Goal: Task Accomplishment & Management: Use online tool/utility

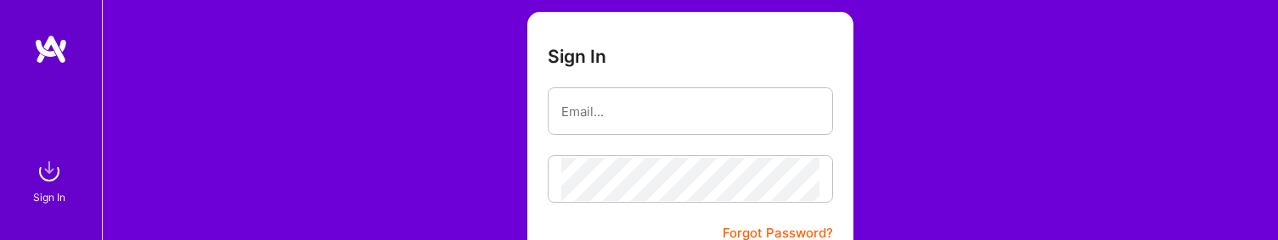
scroll to position [340, 0]
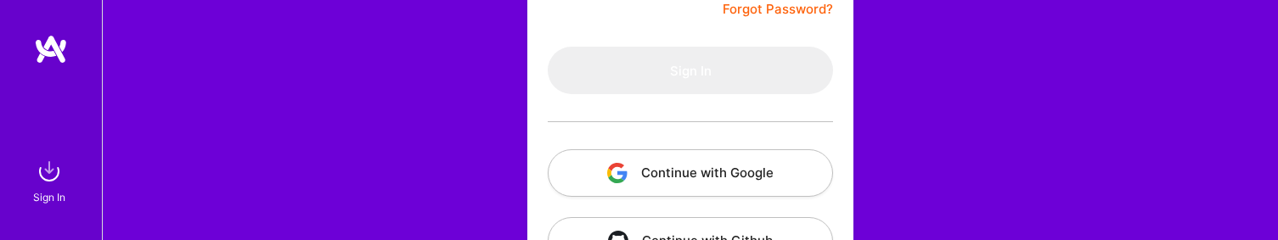
click at [745, 164] on button "Continue with Google" at bounding box center [690, 173] width 285 height 48
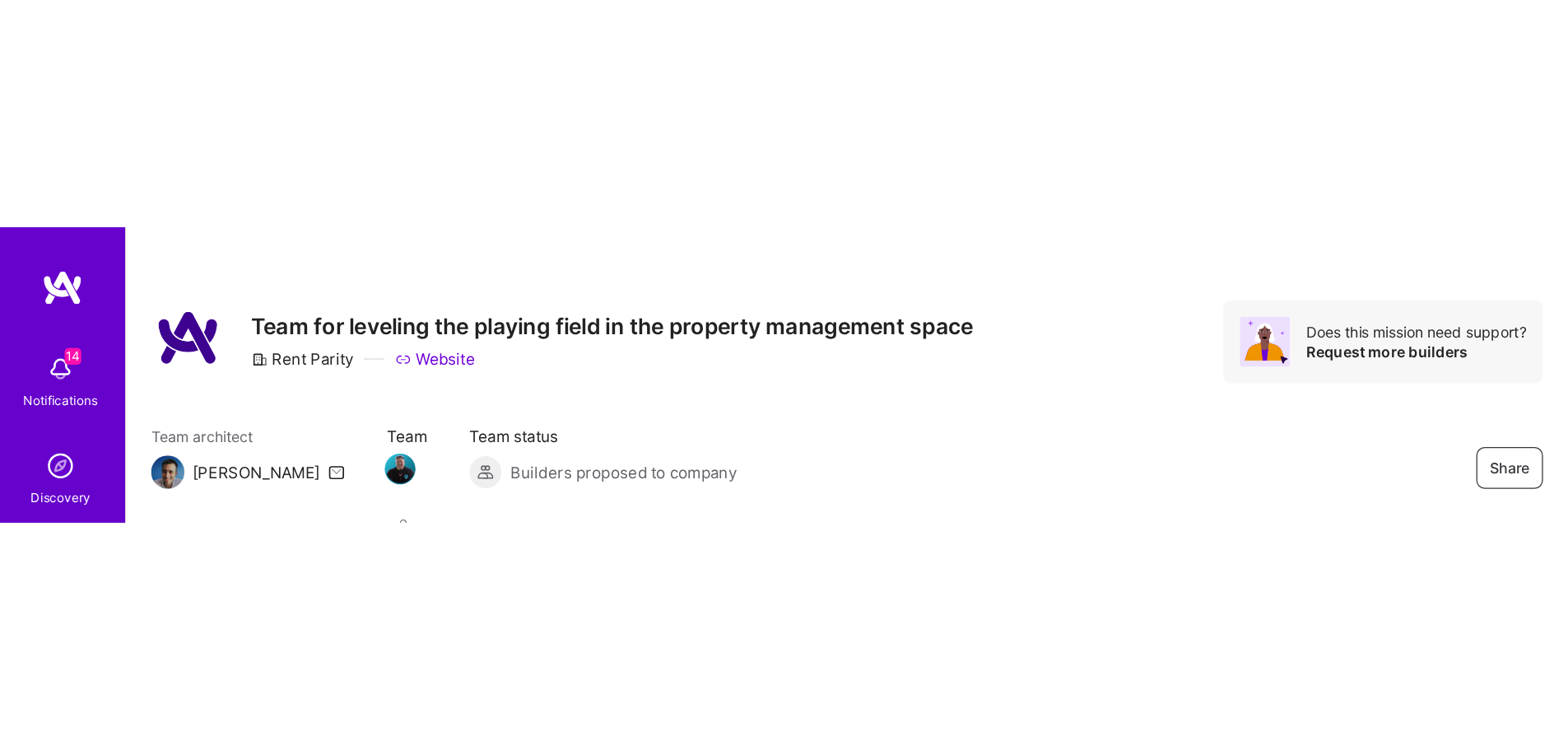
scroll to position [82, 0]
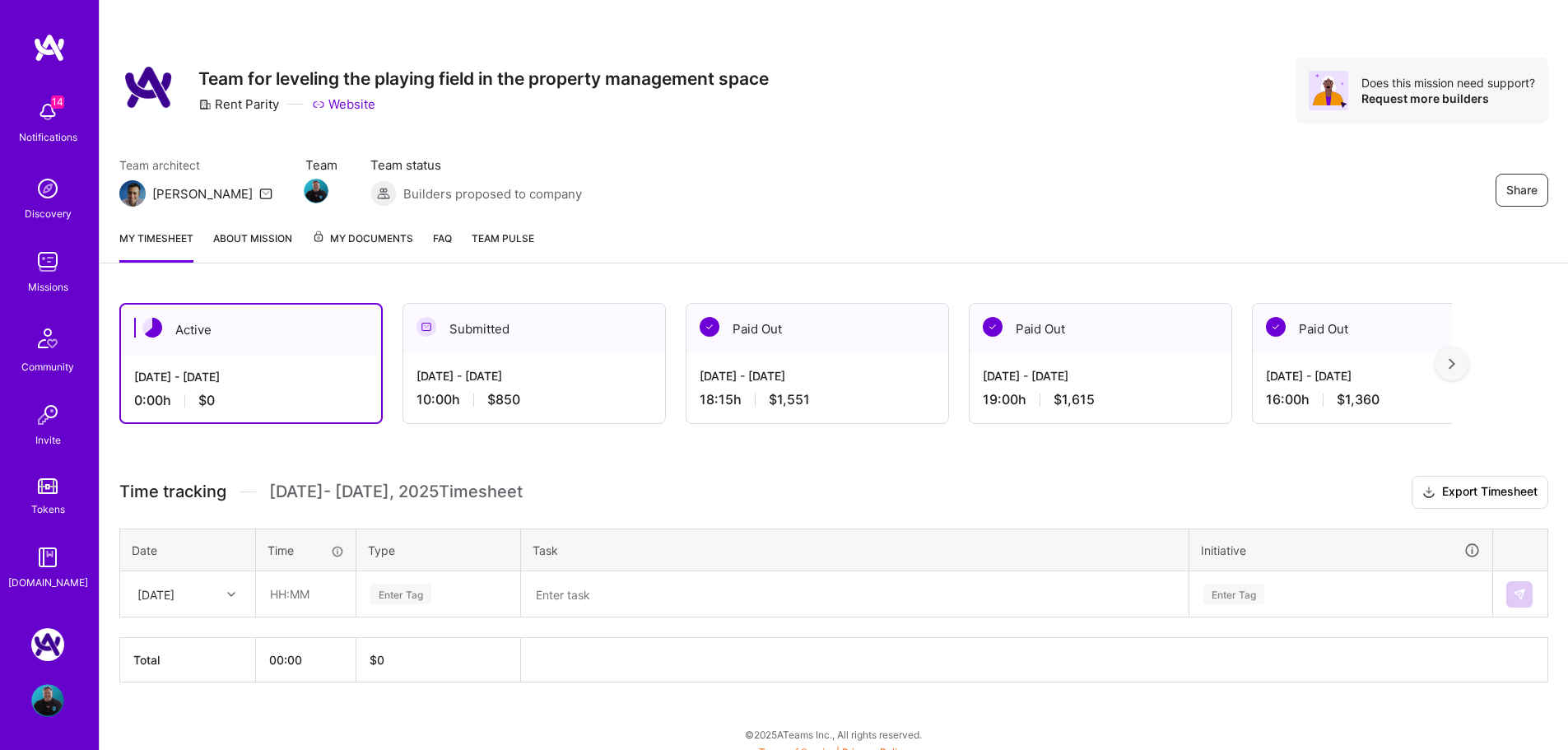
scroll to position [14, 0]
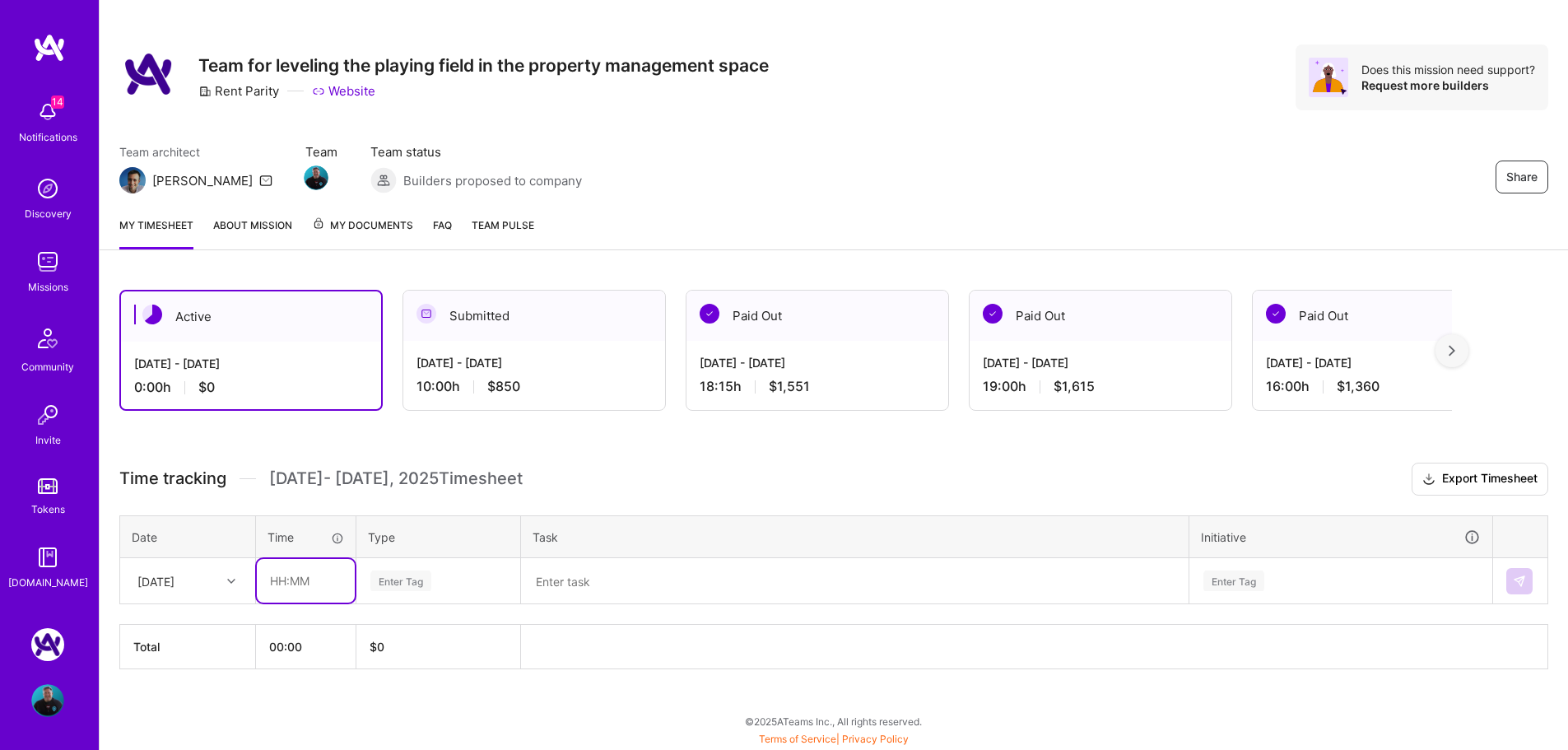
click at [308, 589] on input "text" at bounding box center [305, 580] width 98 height 44
type input "00:30"
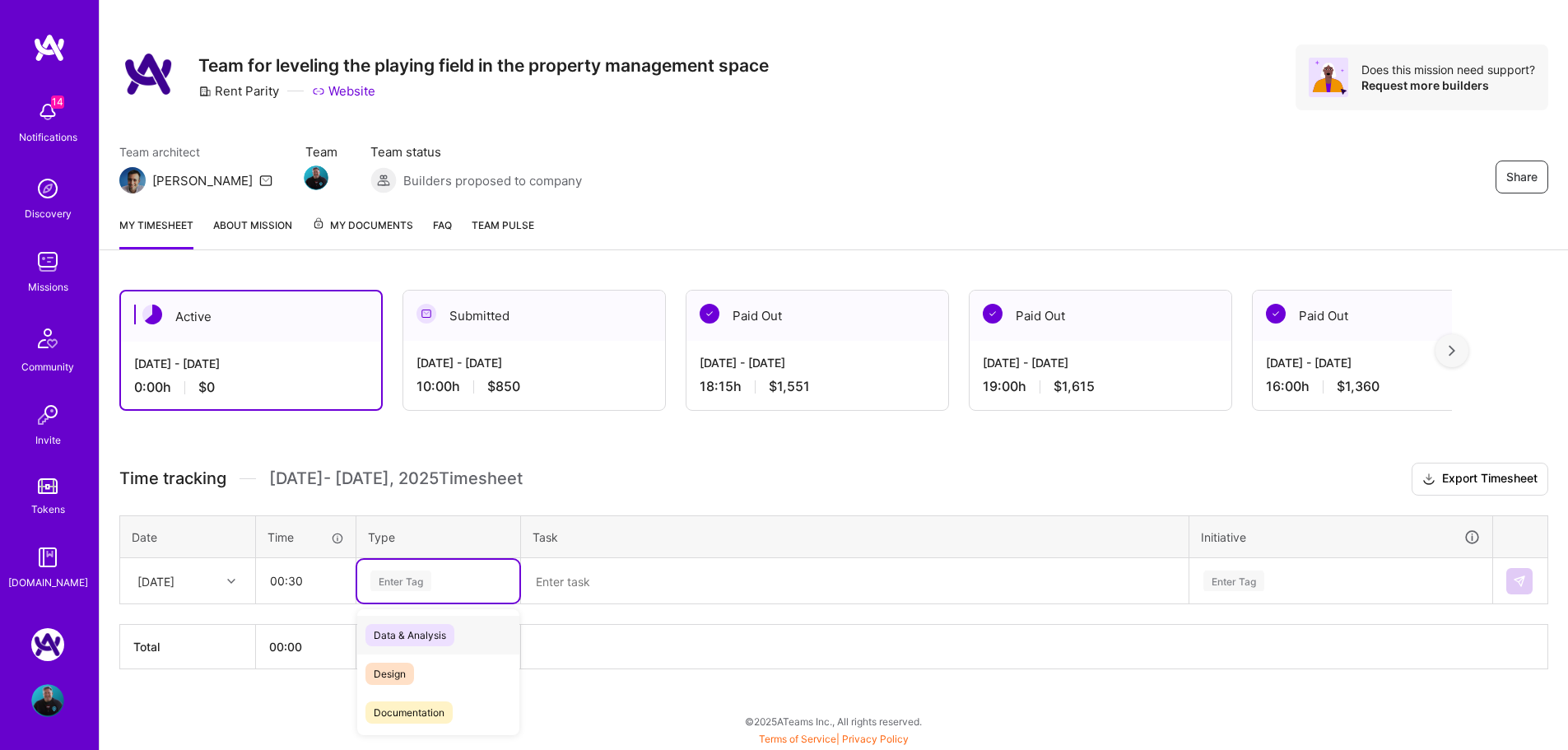
click at [401, 586] on div "Enter Tag" at bounding box center [400, 580] width 61 height 25
drag, startPoint x: 439, startPoint y: 696, endPoint x: 467, endPoint y: 627, distance: 74.5
click at [472, 630] on div "Data & Analysis Design Documentation Engineering Growth Management Marketing Me…" at bounding box center [438, 639] width 162 height 542
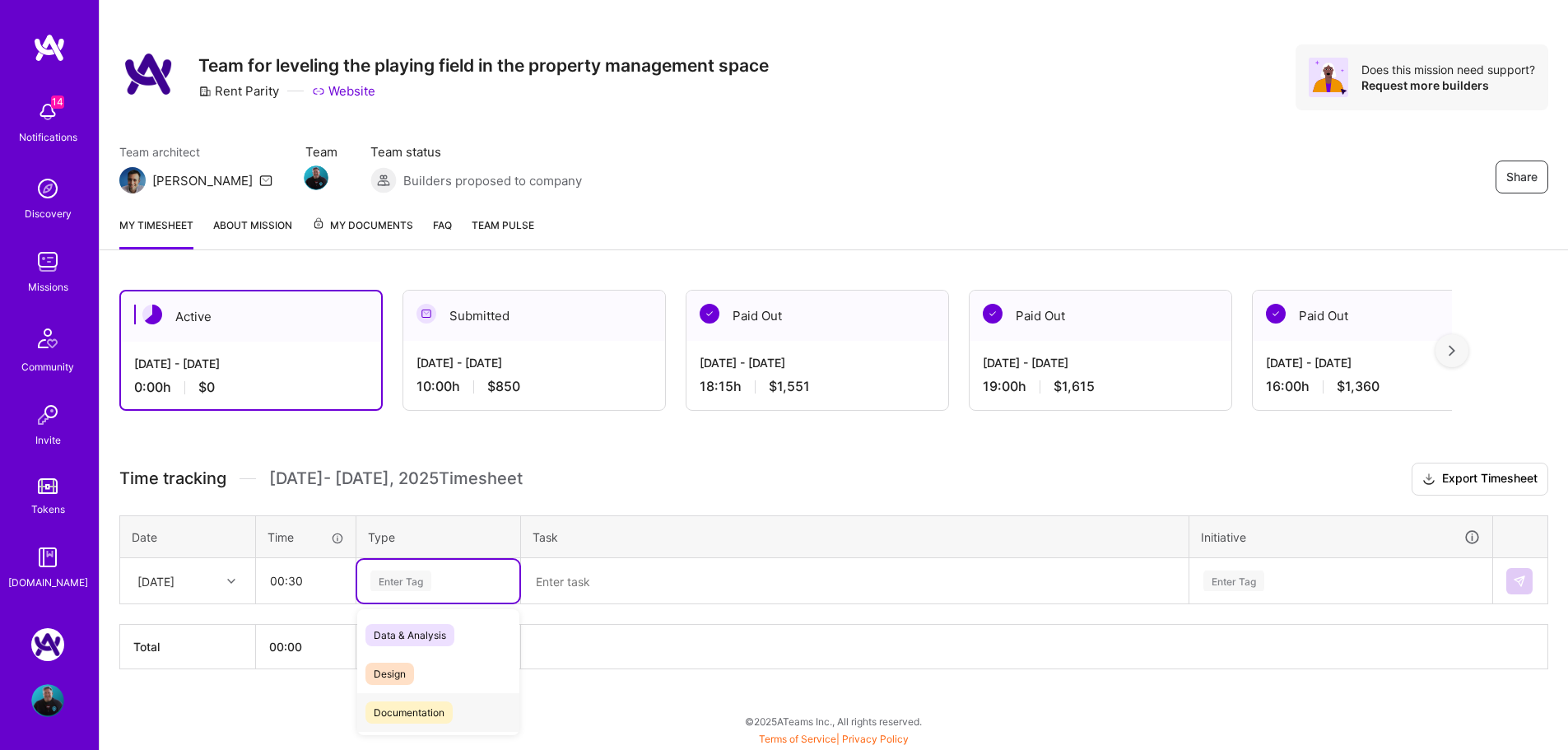
click at [419, 708] on span "Documentation" at bounding box center [409, 712] width 87 height 22
click at [599, 588] on textarea at bounding box center [854, 580] width 664 height 43
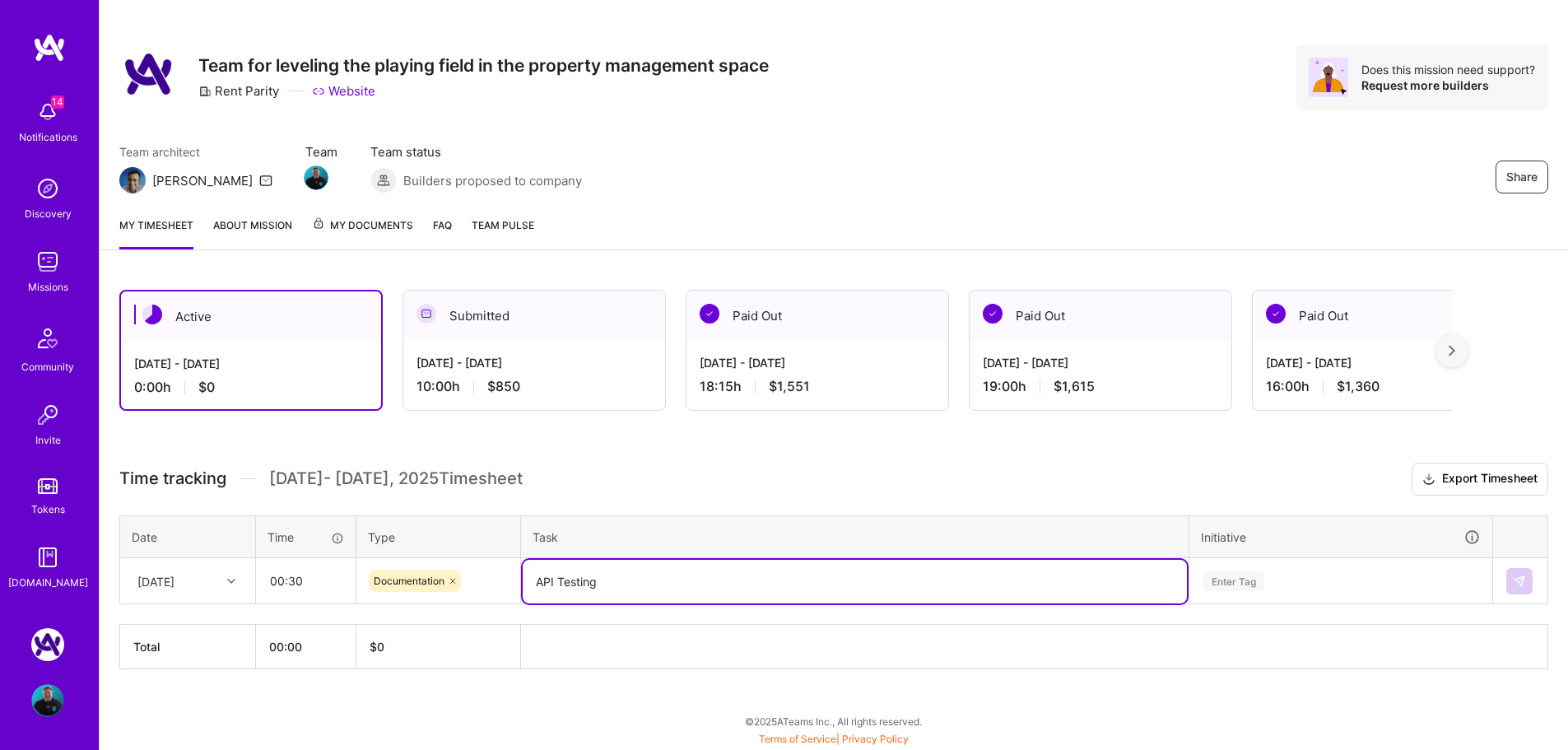
type textarea "API Testing"
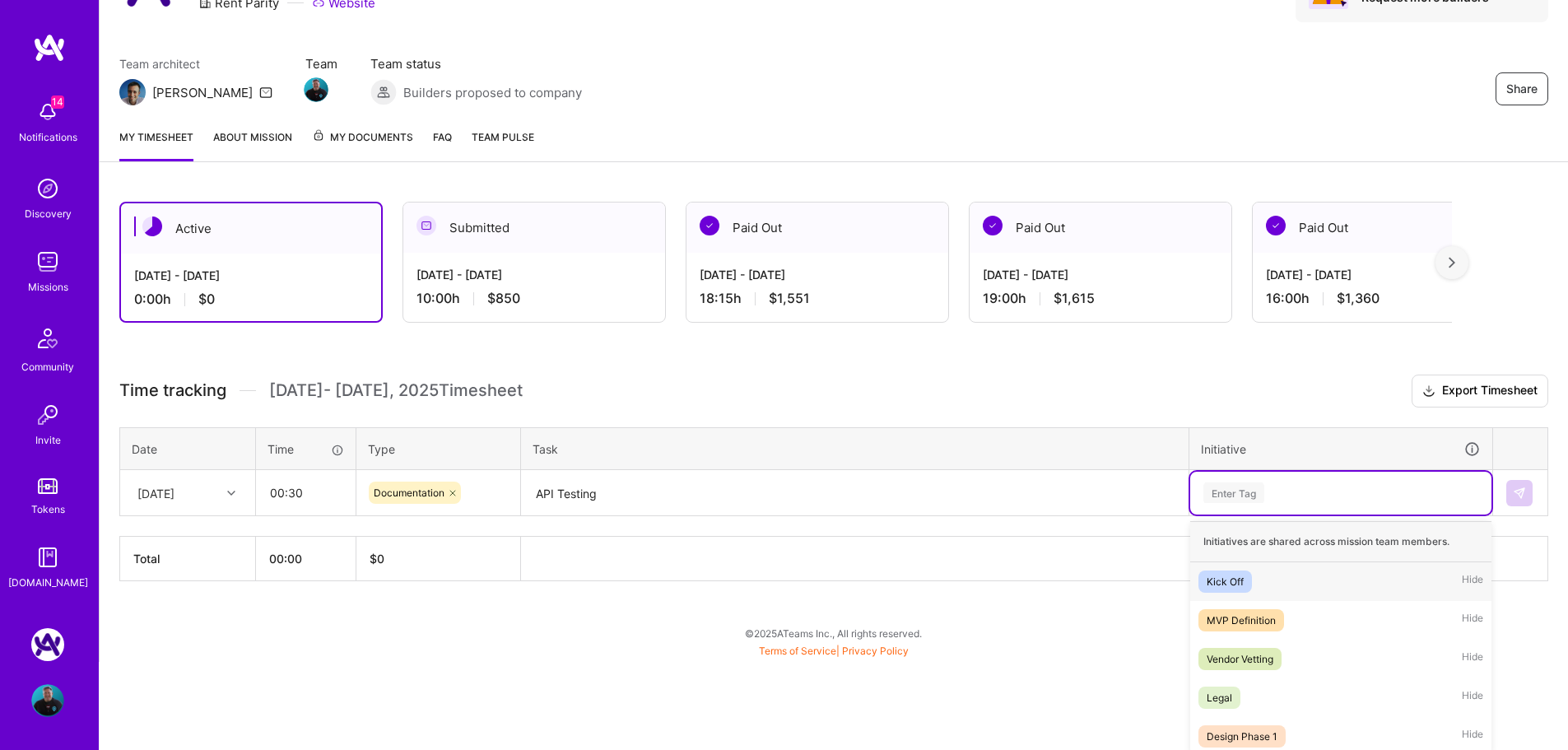
click at [1314, 515] on div "option Kick Off focused, 1 of 5. 5 results available. Use Up and Down to choose…" at bounding box center [1340, 493] width 301 height 43
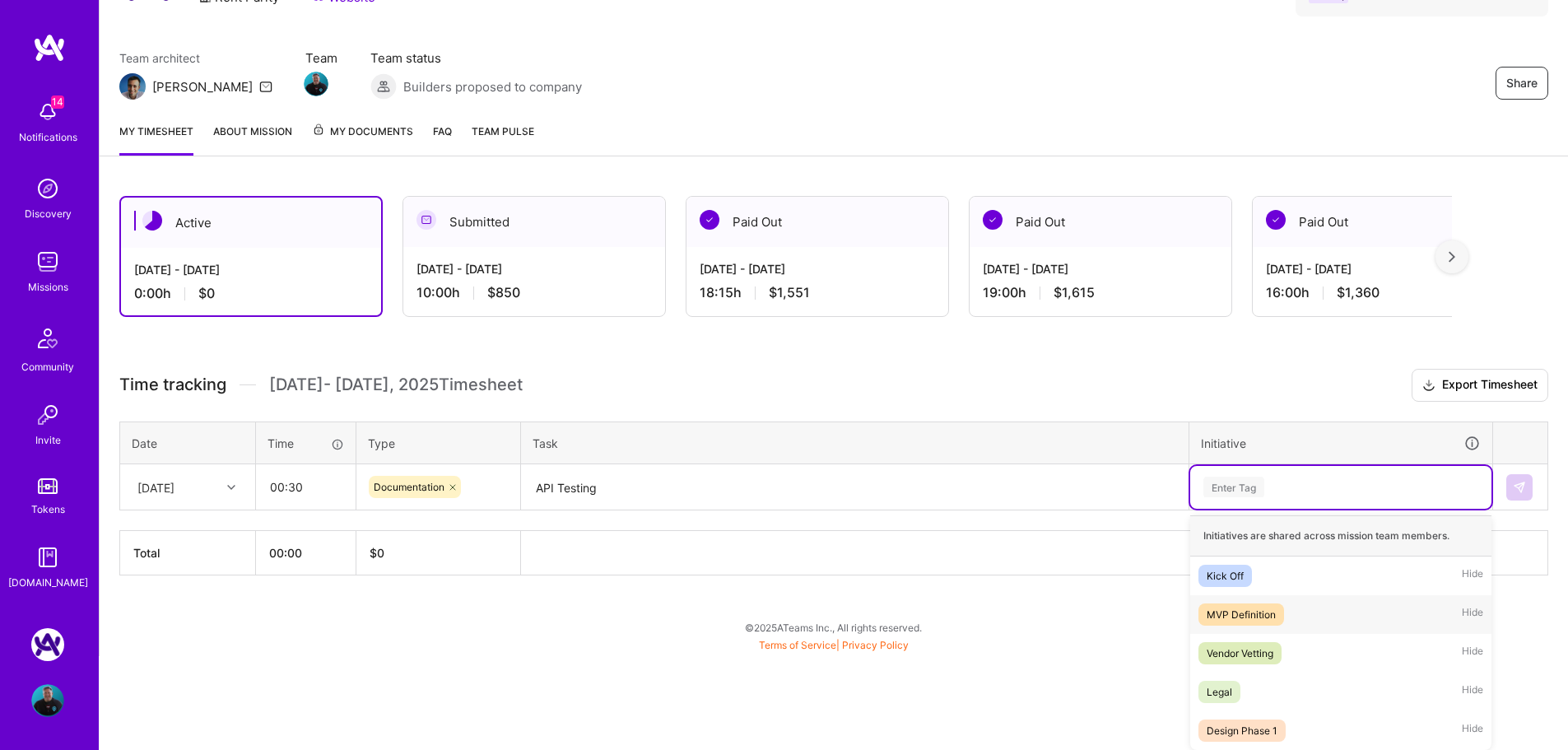
click at [1289, 610] on div "MVP Definition Hide" at bounding box center [1340, 614] width 301 height 39
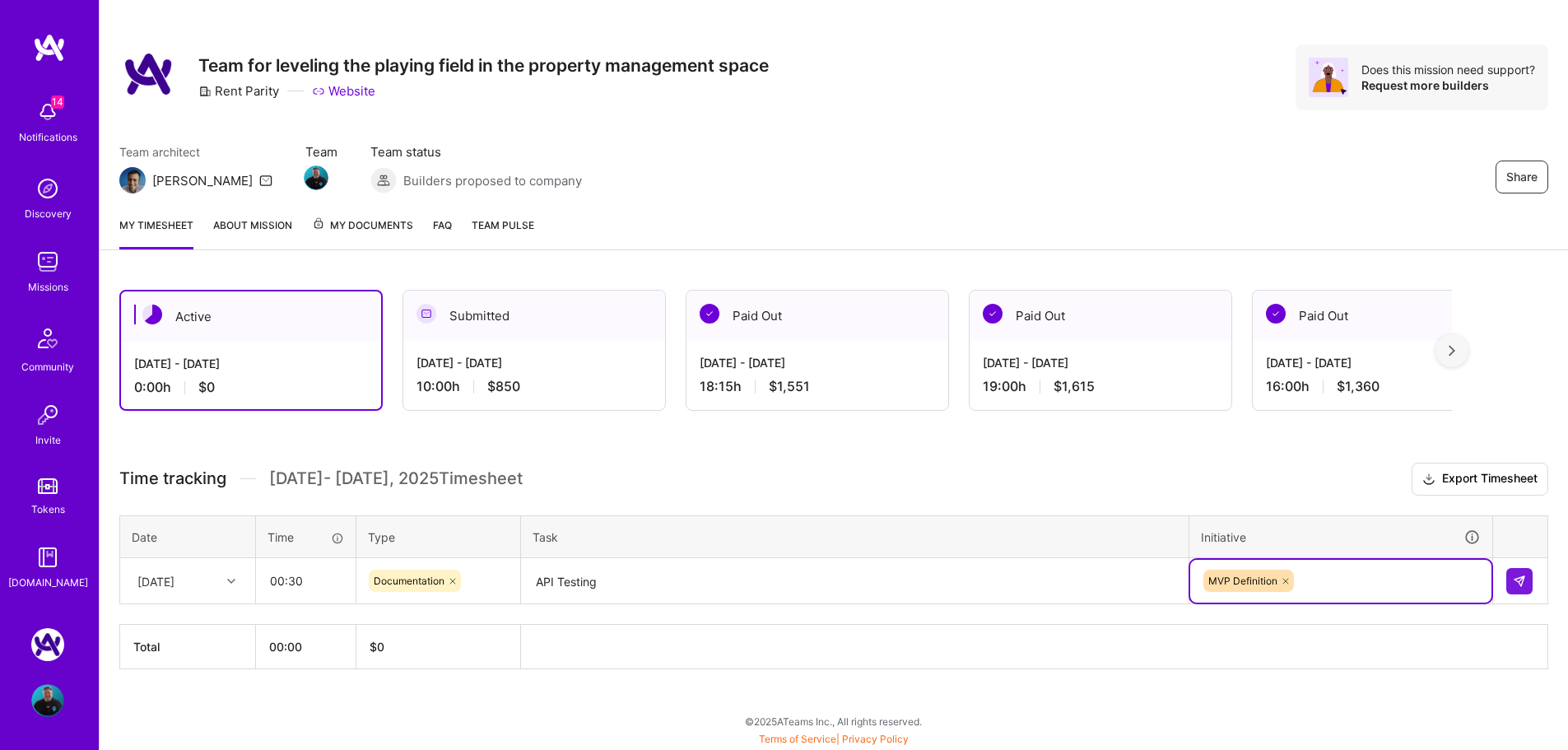
click at [1173, 578] on textarea "API Testing" at bounding box center [854, 580] width 664 height 44
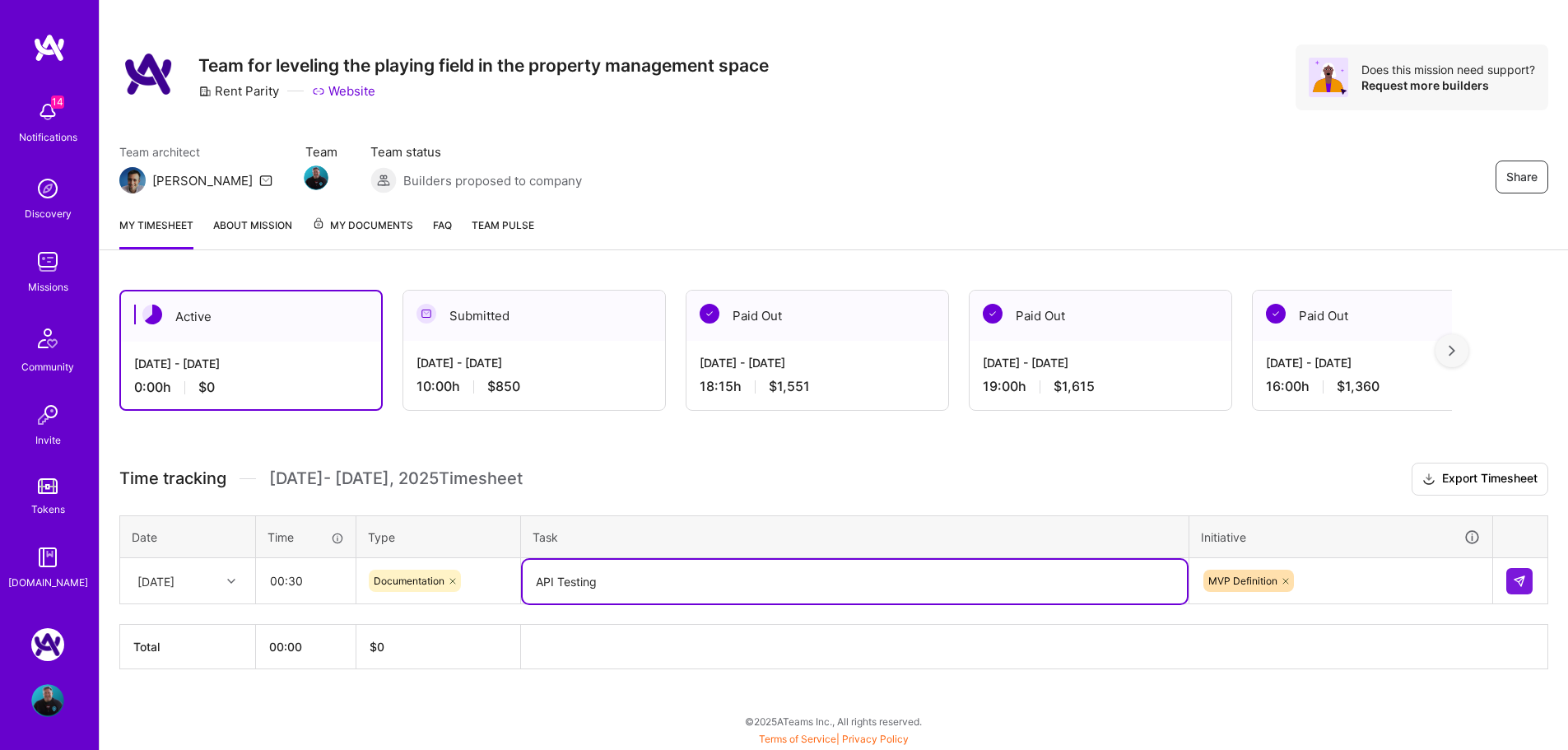
click at [1287, 576] on icon at bounding box center [1285, 580] width 10 height 10
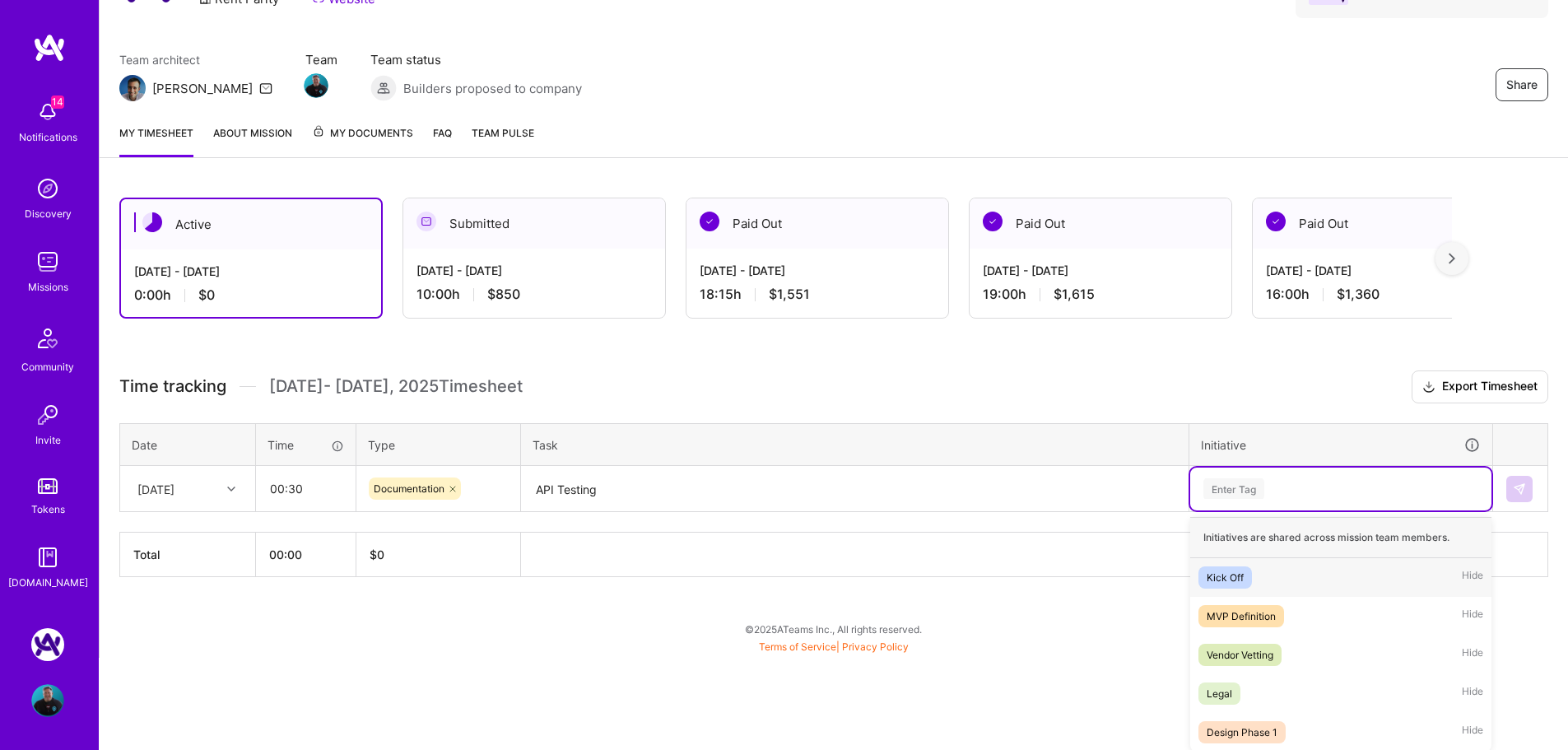
scroll to position [107, 0]
click at [1253, 652] on div "Vendor Vetting" at bounding box center [1239, 653] width 67 height 17
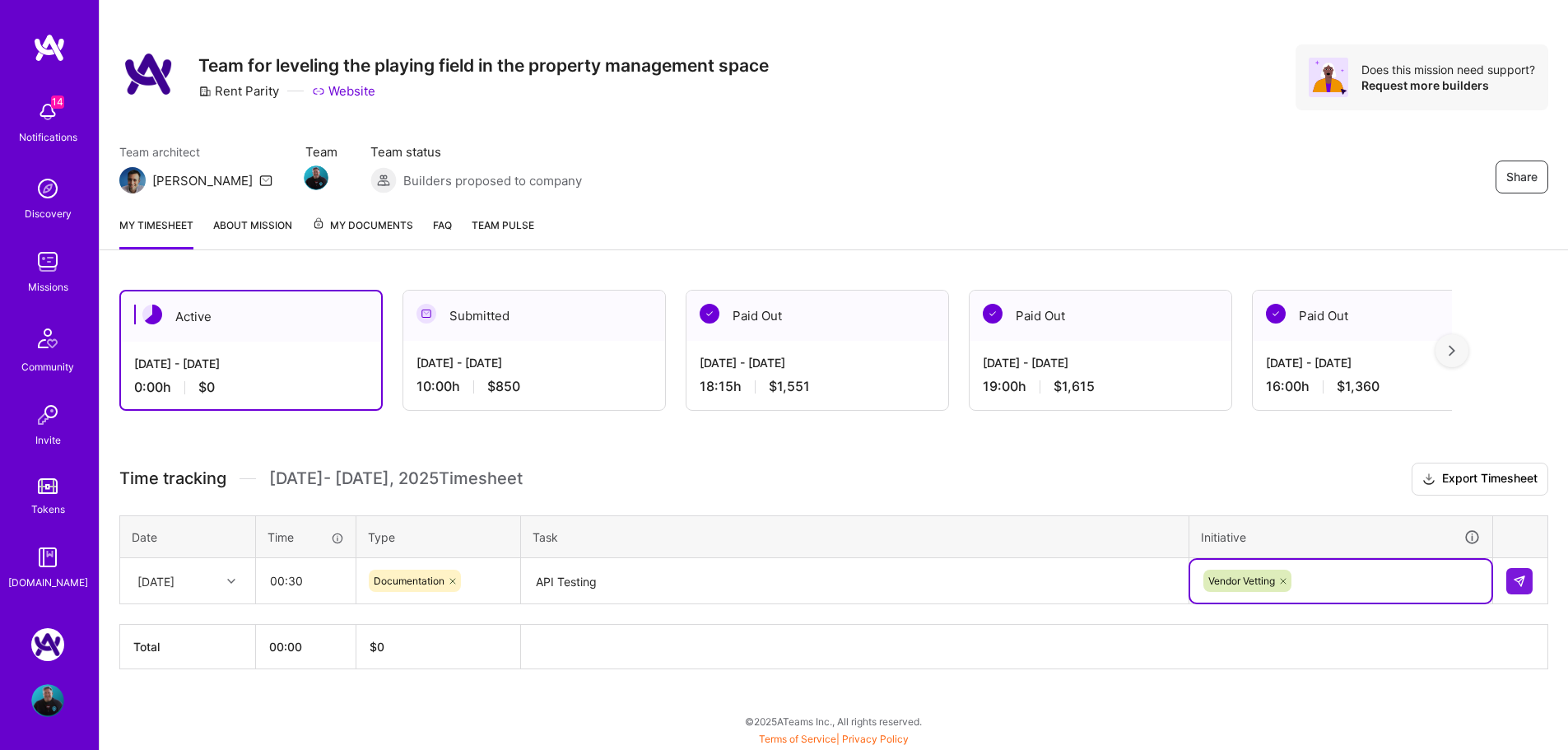
scroll to position [14, 0]
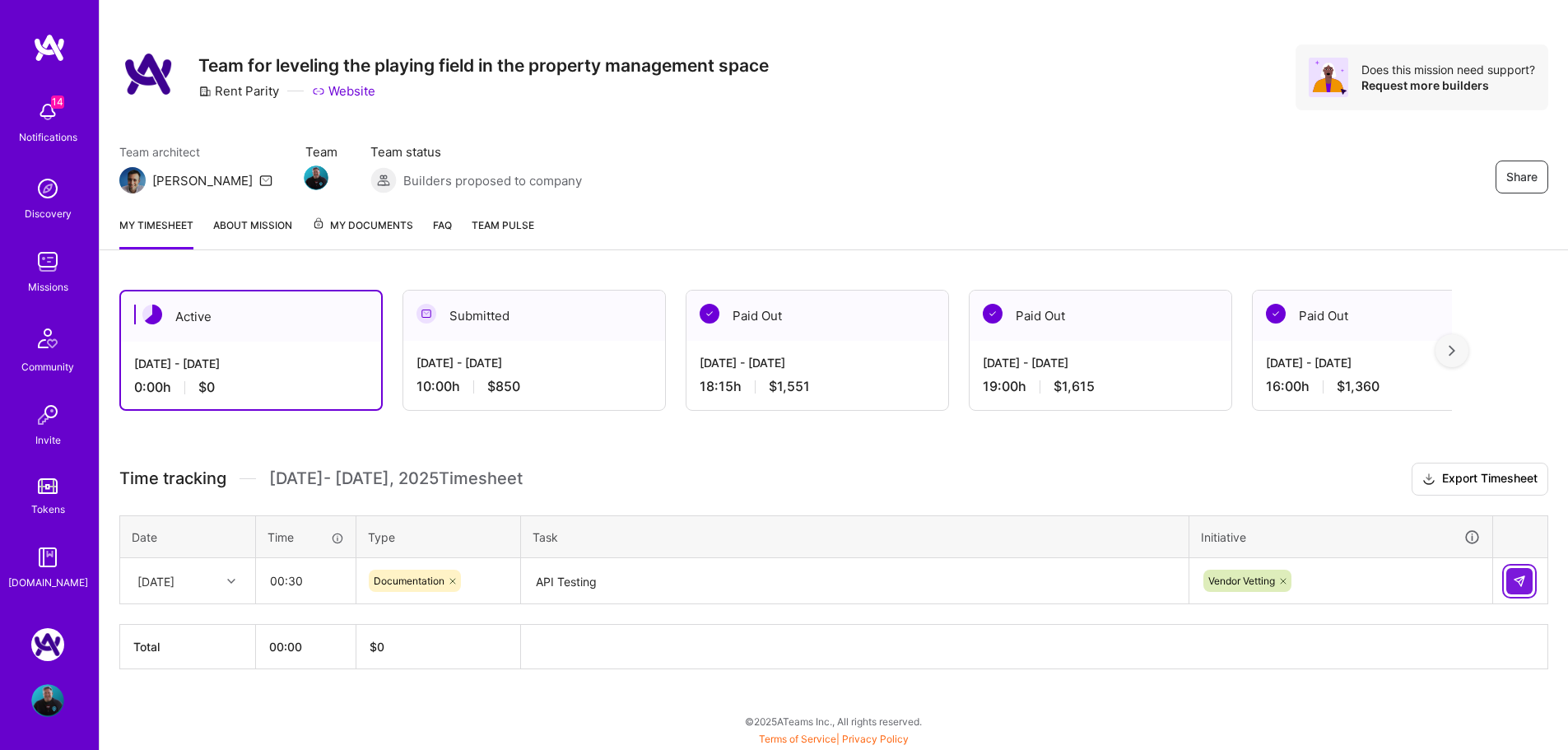
click at [1515, 581] on img at bounding box center [1520, 581] width 14 height 14
